Goal: Task Accomplishment & Management: Complete application form

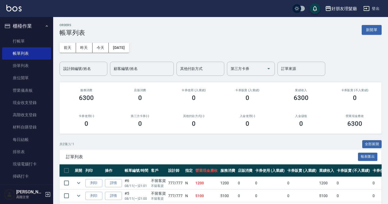
click at [25, 40] on link "打帳單" at bounding box center [26, 41] width 49 height 12
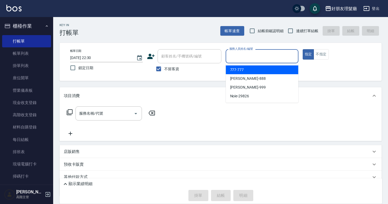
click at [279, 54] on input "服務人員姓名/編號" at bounding box center [262, 56] width 68 height 9
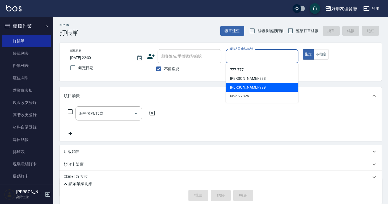
click at [260, 91] on div "[PERSON_NAME] -999" at bounding box center [262, 87] width 72 height 9
type input "[PERSON_NAME]-999"
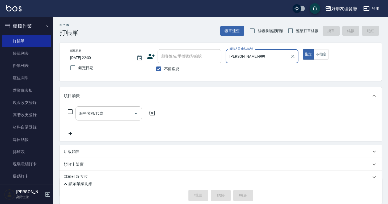
click at [111, 109] on input "服務名稱/代號" at bounding box center [105, 113] width 54 height 9
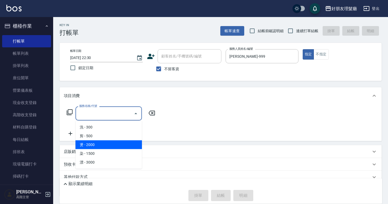
click at [107, 141] on span "燙 - 2000" at bounding box center [108, 144] width 66 height 9
type input "燙(3)"
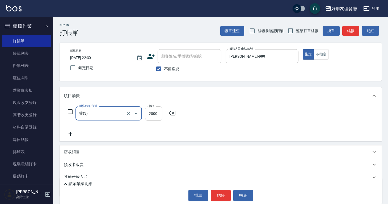
click at [155, 113] on input "2000" at bounding box center [153, 113] width 17 height 14
type input "2800"
click at [67, 130] on icon at bounding box center [70, 133] width 13 height 6
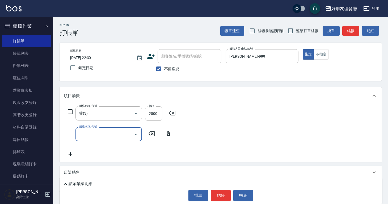
click at [99, 131] on input "服務名稱/代號" at bounding box center [105, 133] width 54 height 9
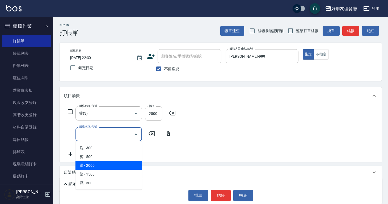
click at [97, 166] on span "燙 - 2000" at bounding box center [108, 165] width 66 height 9
type input "燙(3)"
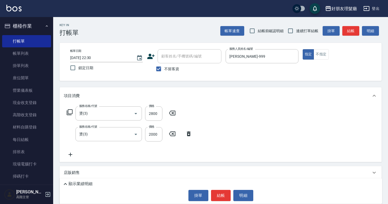
click at [173, 153] on div "服務名稱/代號 燙(3) 服務名稱/代號 價格 2800 價格 服務名稱/代號 燙(3) 服務名稱/代號 價格 2000 價格" at bounding box center [129, 131] width 131 height 51
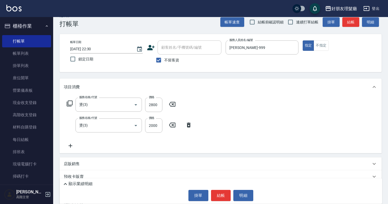
click at [71, 145] on icon at bounding box center [70, 145] width 13 height 6
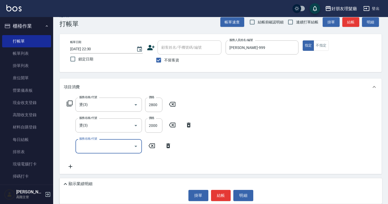
click at [89, 146] on input "服務名稱/代號" at bounding box center [105, 145] width 54 height 9
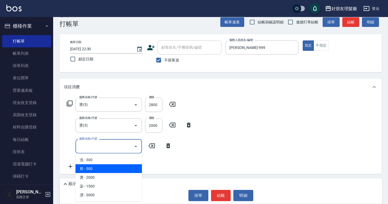
click at [96, 169] on span "剪 - 500" at bounding box center [108, 168] width 66 height 9
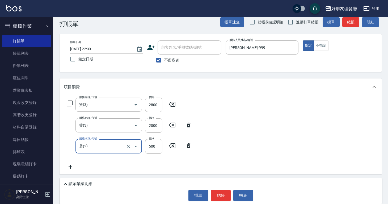
click at [96, 147] on input "剪(2)" at bounding box center [101, 145] width 47 height 9
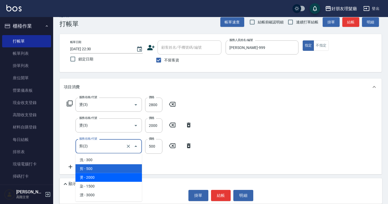
click at [100, 177] on span "燙 - 2000" at bounding box center [108, 177] width 66 height 9
type input "燙(3)"
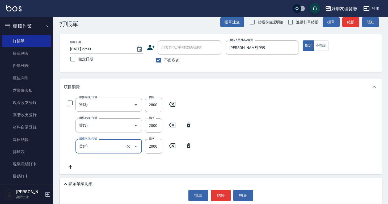
click at [168, 149] on div "服務名稱/代號 燙(3) 服務名稱/代號 價格 2000 價格" at bounding box center [129, 146] width 131 height 14
click at [158, 147] on input "2000" at bounding box center [153, 146] width 17 height 14
type input "1600"
click at [241, 142] on div "服務名稱/代號 燙(3) 服務名稱/代號 價格 2800 價格 服務名稱/代號 燙(3) 服務名稱/代號 價格 2000 價格 服務名稱/代號 燙(3) 服務…" at bounding box center [220, 134] width 322 height 78
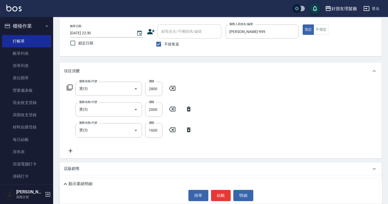
scroll to position [56, 0]
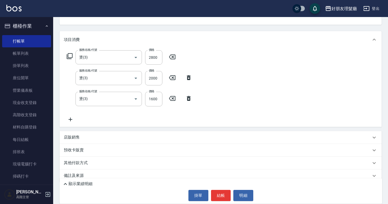
click at [67, 117] on icon at bounding box center [70, 119] width 13 height 6
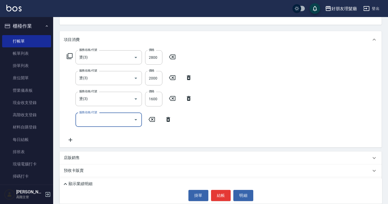
click at [74, 141] on icon at bounding box center [70, 139] width 13 height 6
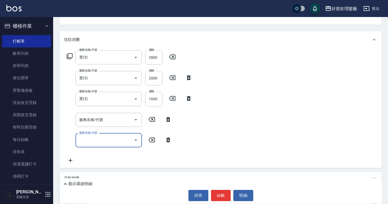
click at [70, 160] on icon at bounding box center [71, 160] width 4 height 4
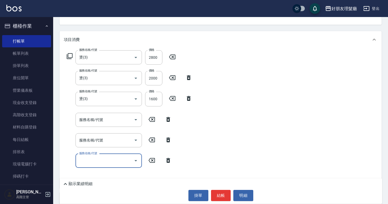
scroll to position [105, 0]
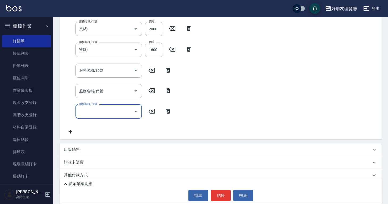
click at [67, 133] on icon at bounding box center [70, 131] width 13 height 6
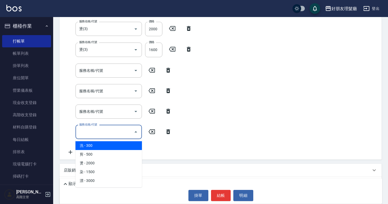
click at [85, 133] on input "服務名稱/代號" at bounding box center [105, 131] width 54 height 9
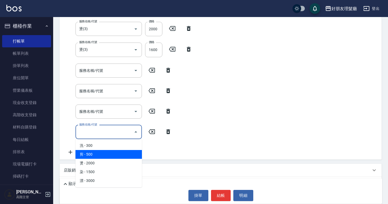
click at [89, 152] on span "剪 - 500" at bounding box center [108, 154] width 66 height 9
type input "剪(2)"
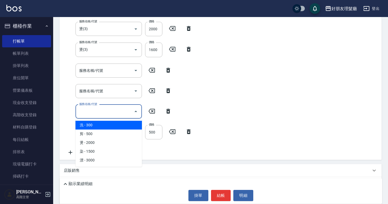
click at [95, 115] on input "服務名稱/代號" at bounding box center [105, 111] width 54 height 9
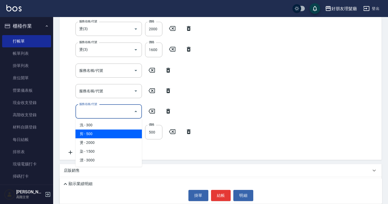
click at [95, 133] on span "剪 - 500" at bounding box center [108, 133] width 66 height 9
type input "剪(2)"
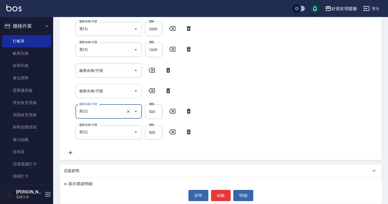
click at [97, 94] on input "服務名稱/代號" at bounding box center [105, 90] width 54 height 9
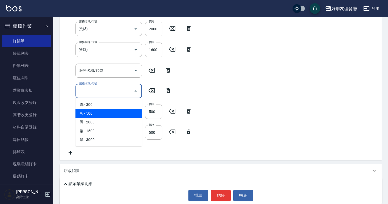
click at [95, 112] on span "剪 - 500" at bounding box center [108, 113] width 66 height 9
type input "剪(2)"
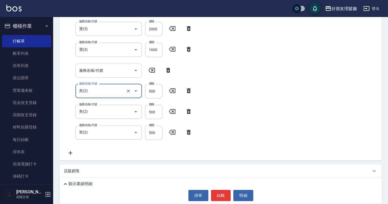
click at [104, 73] on input "服務名稱/代號" at bounding box center [105, 70] width 54 height 9
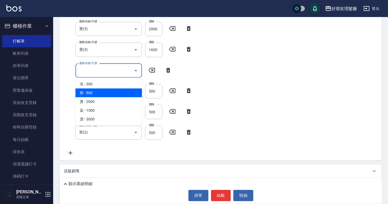
click at [101, 90] on span "剪 - 500" at bounding box center [108, 92] width 66 height 9
type input "剪(2)"
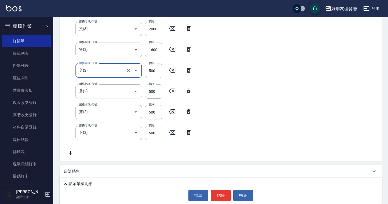
click at [152, 106] on label "價格" at bounding box center [152, 104] width 6 height 4
click at [152, 106] on input "500" at bounding box center [153, 112] width 17 height 14
click at [153, 108] on input "500" at bounding box center [153, 112] width 17 height 14
drag, startPoint x: 155, startPoint y: 109, endPoint x: 148, endPoint y: 109, distance: 6.9
click at [148, 109] on input "500" at bounding box center [153, 112] width 17 height 14
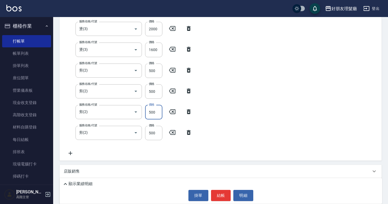
drag, startPoint x: 152, startPoint y: 110, endPoint x: 147, endPoint y: 110, distance: 4.8
click at [147, 110] on input "500" at bounding box center [153, 112] width 17 height 14
type input "600"
drag, startPoint x: 153, startPoint y: 92, endPoint x: 148, endPoint y: 93, distance: 4.8
click at [148, 93] on input "500" at bounding box center [153, 91] width 17 height 14
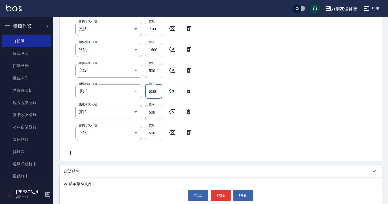
drag, startPoint x: 159, startPoint y: 91, endPoint x: 150, endPoint y: 92, distance: 9.1
click at [150, 92] on input "6500" at bounding box center [153, 91] width 17 height 14
type input "600"
click at [154, 74] on input "500" at bounding box center [153, 70] width 17 height 14
type input "600"
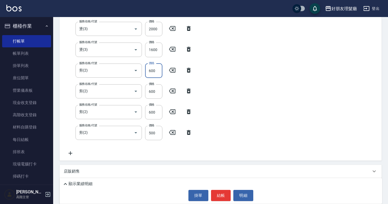
click at [236, 96] on div "服務名稱/代號 燙(3) 服務名稱/代號 價格 2800 價格 服務名稱/代號 燙(3) 服務名稱/代號 價格 2000 價格 服務名稱/代號 燙(3) 服務…" at bounding box center [220, 79] width 322 height 161
click at [226, 198] on button "結帳" at bounding box center [221, 195] width 20 height 11
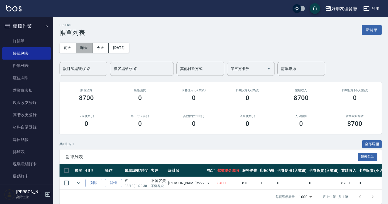
click at [81, 47] on button "昨天" at bounding box center [84, 48] width 16 height 10
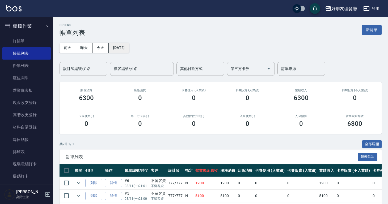
click at [129, 49] on button "[DATE]" at bounding box center [119, 48] width 20 height 10
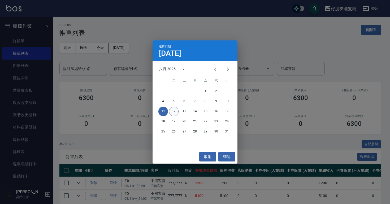
click at [177, 113] on button "12" at bounding box center [174, 111] width 10 height 10
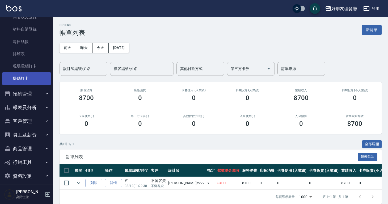
scroll to position [102, 0]
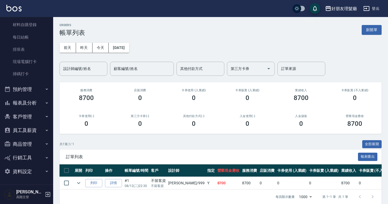
click at [35, 90] on button "預約管理" at bounding box center [26, 89] width 49 height 14
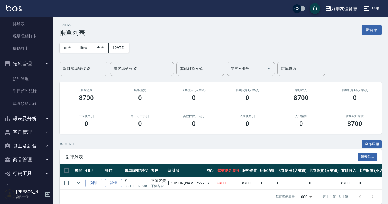
scroll to position [143, 0]
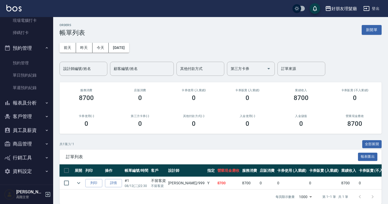
click at [33, 116] on button "客戶管理" at bounding box center [26, 116] width 49 height 14
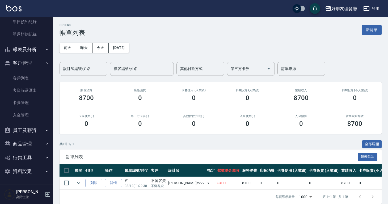
click at [34, 129] on button "員工及薪資" at bounding box center [26, 130] width 49 height 14
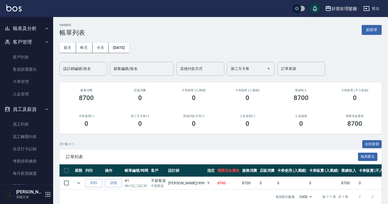
scroll to position [282, 0]
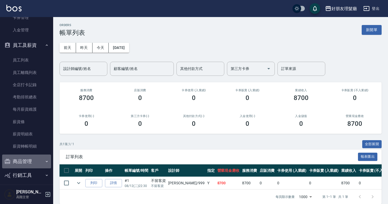
click at [34, 159] on button "商品管理" at bounding box center [26, 161] width 49 height 14
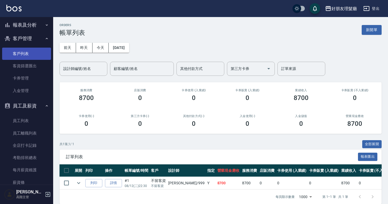
scroll to position [215, 0]
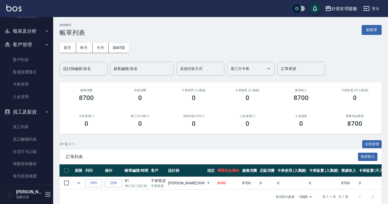
click at [32, 33] on button "報表及分析" at bounding box center [26, 31] width 49 height 14
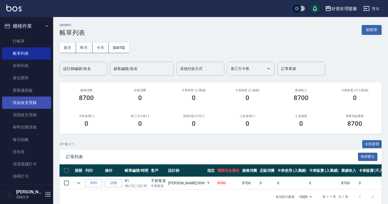
scroll to position [44, 0]
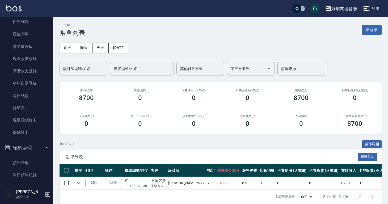
click at [33, 144] on button "預約管理" at bounding box center [26, 148] width 49 height 14
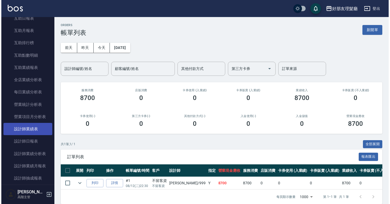
scroll to position [323, 0]
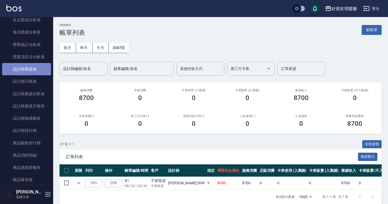
click at [32, 71] on link "設計師業績表" at bounding box center [26, 69] width 49 height 12
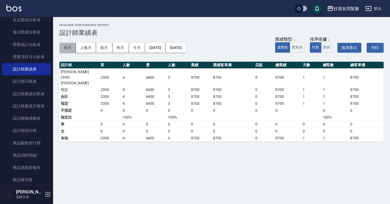
click at [71, 47] on button "本月" at bounding box center [67, 48] width 16 height 10
